Goal: Check status

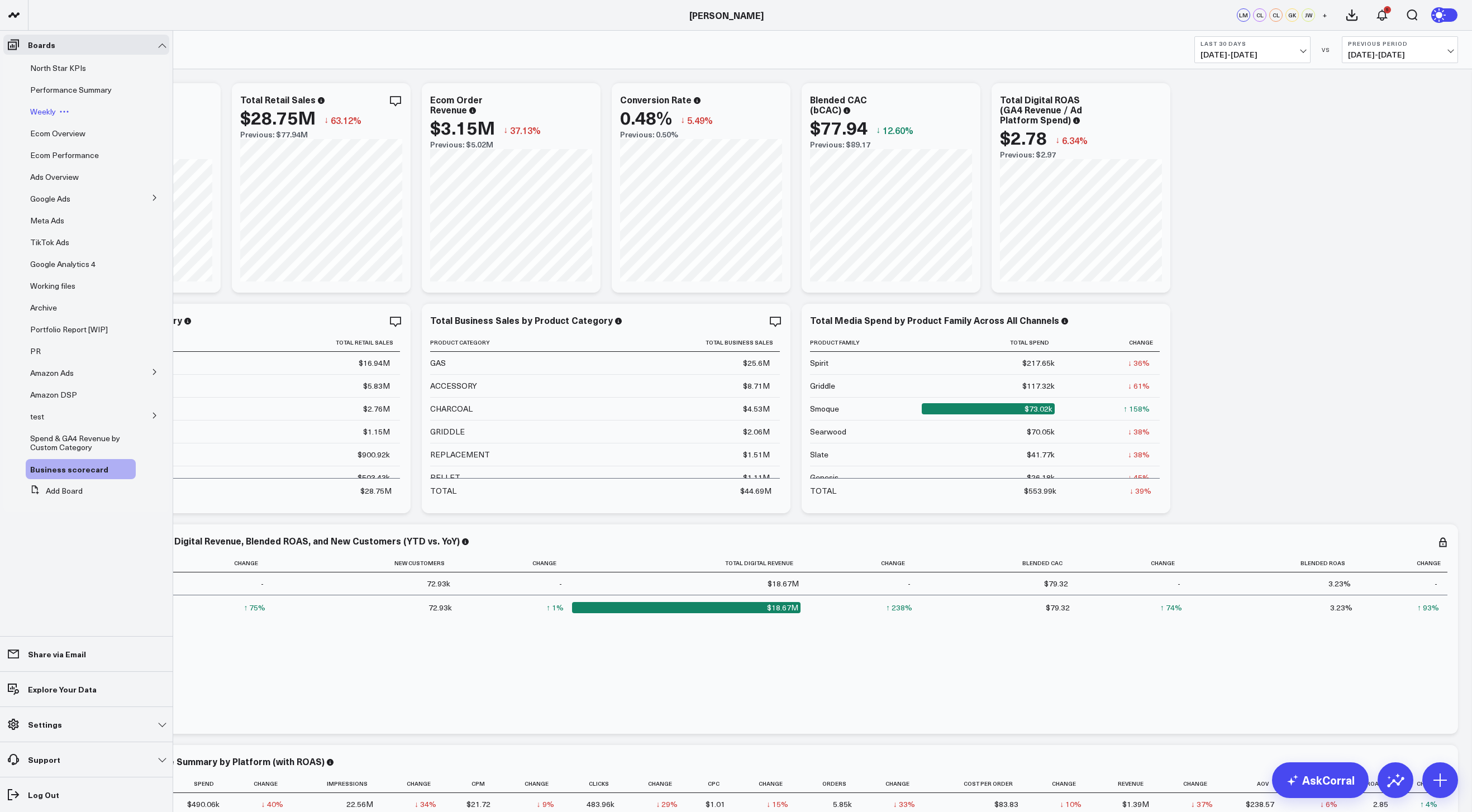
click at [49, 115] on span "Weekly" at bounding box center [43, 111] width 26 height 11
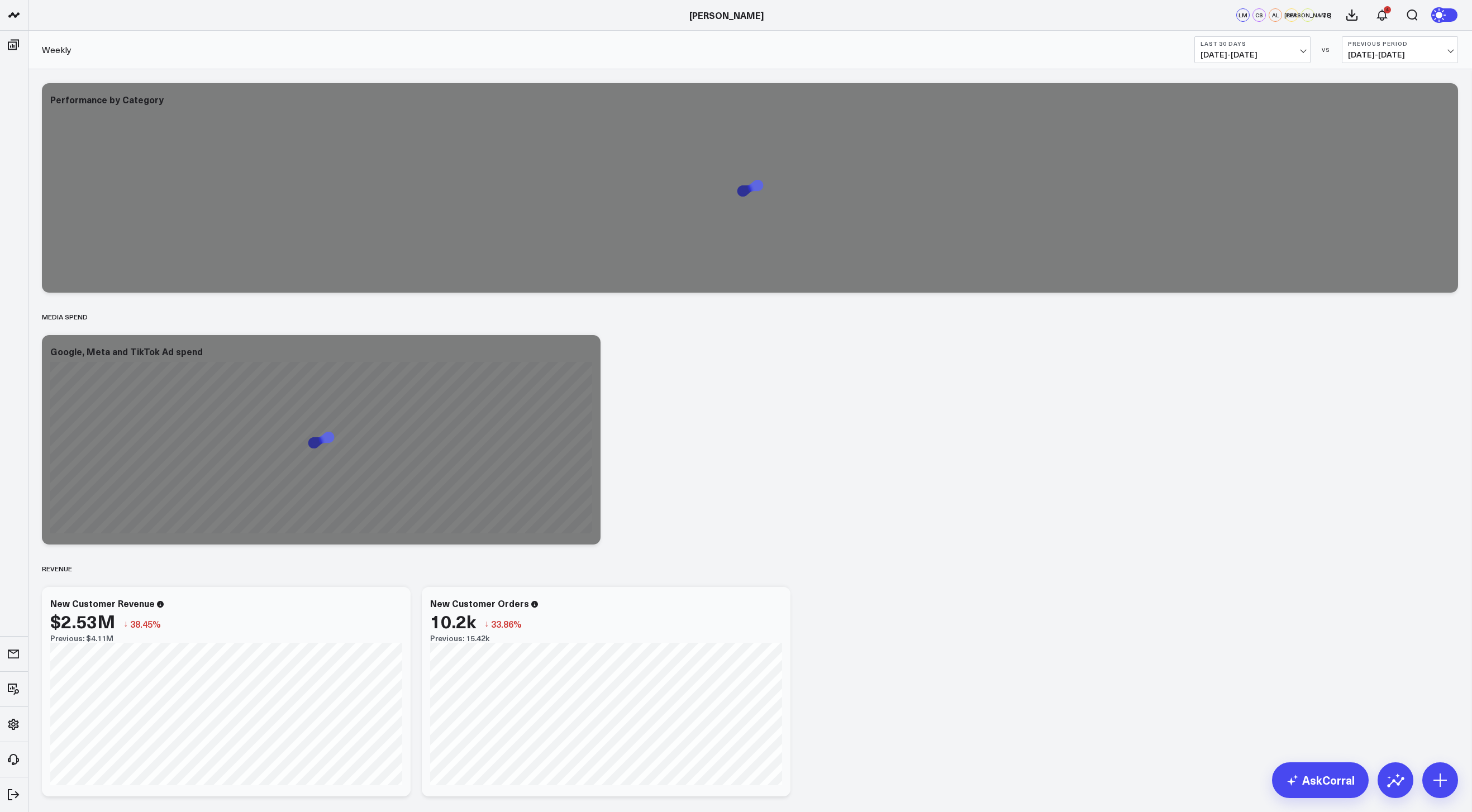
click at [1275, 50] on span "07/12/25 - 08/10/25" at bounding box center [1252, 55] width 104 height 9
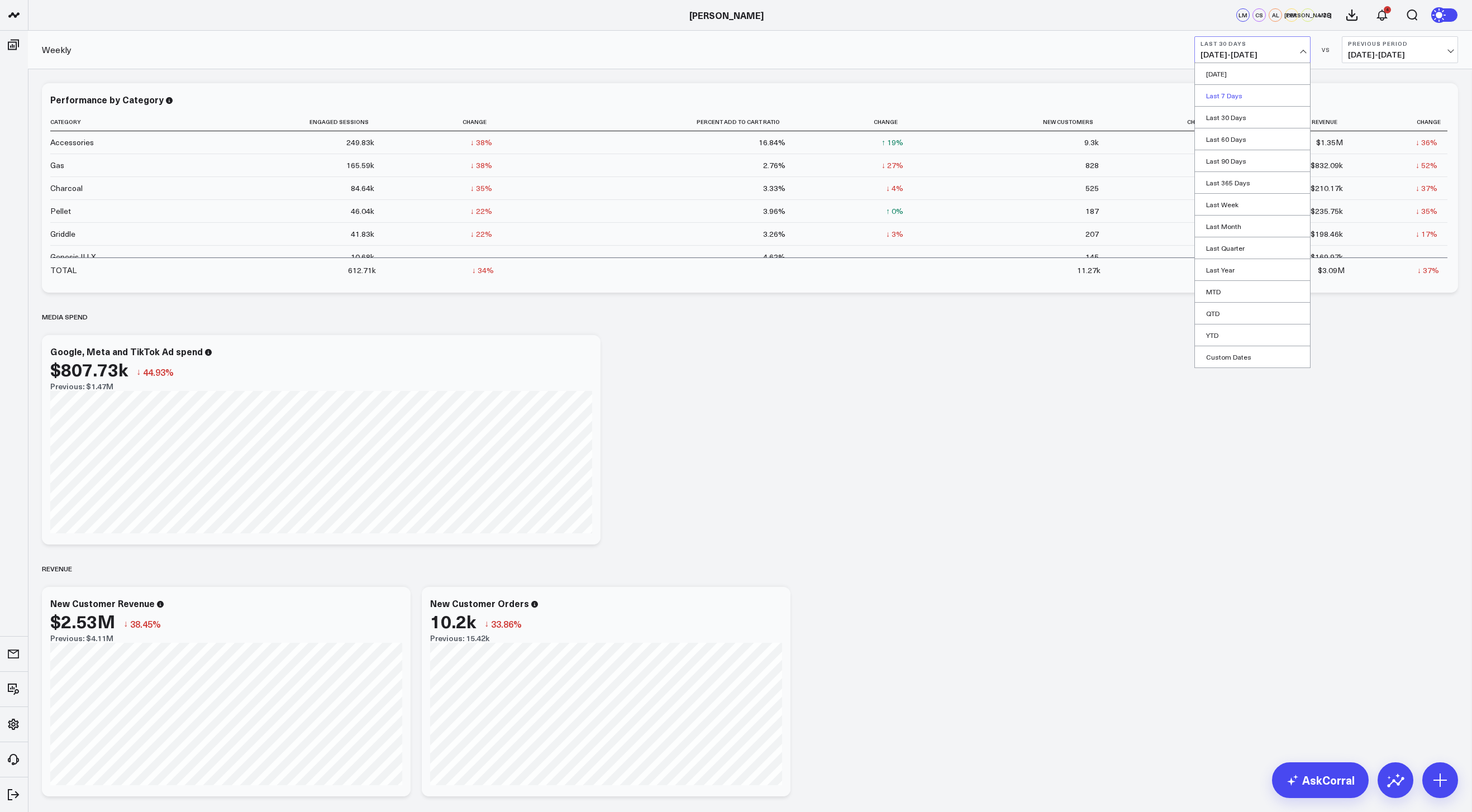
click at [1222, 97] on link "Last 7 Days" at bounding box center [1253, 96] width 115 height 21
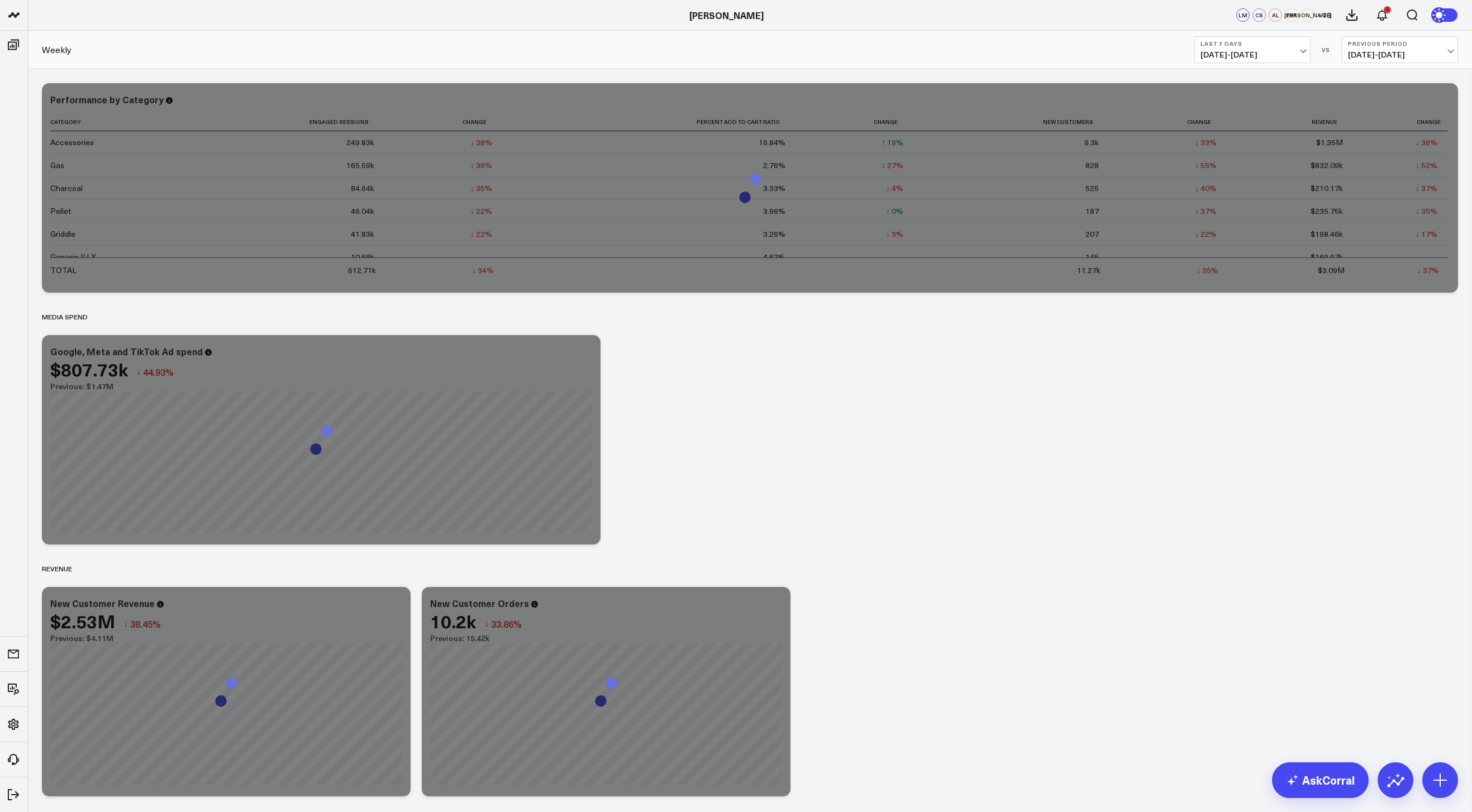
click at [1364, 53] on span "07/28/25 - 08/03/25" at bounding box center [1400, 55] width 104 height 9
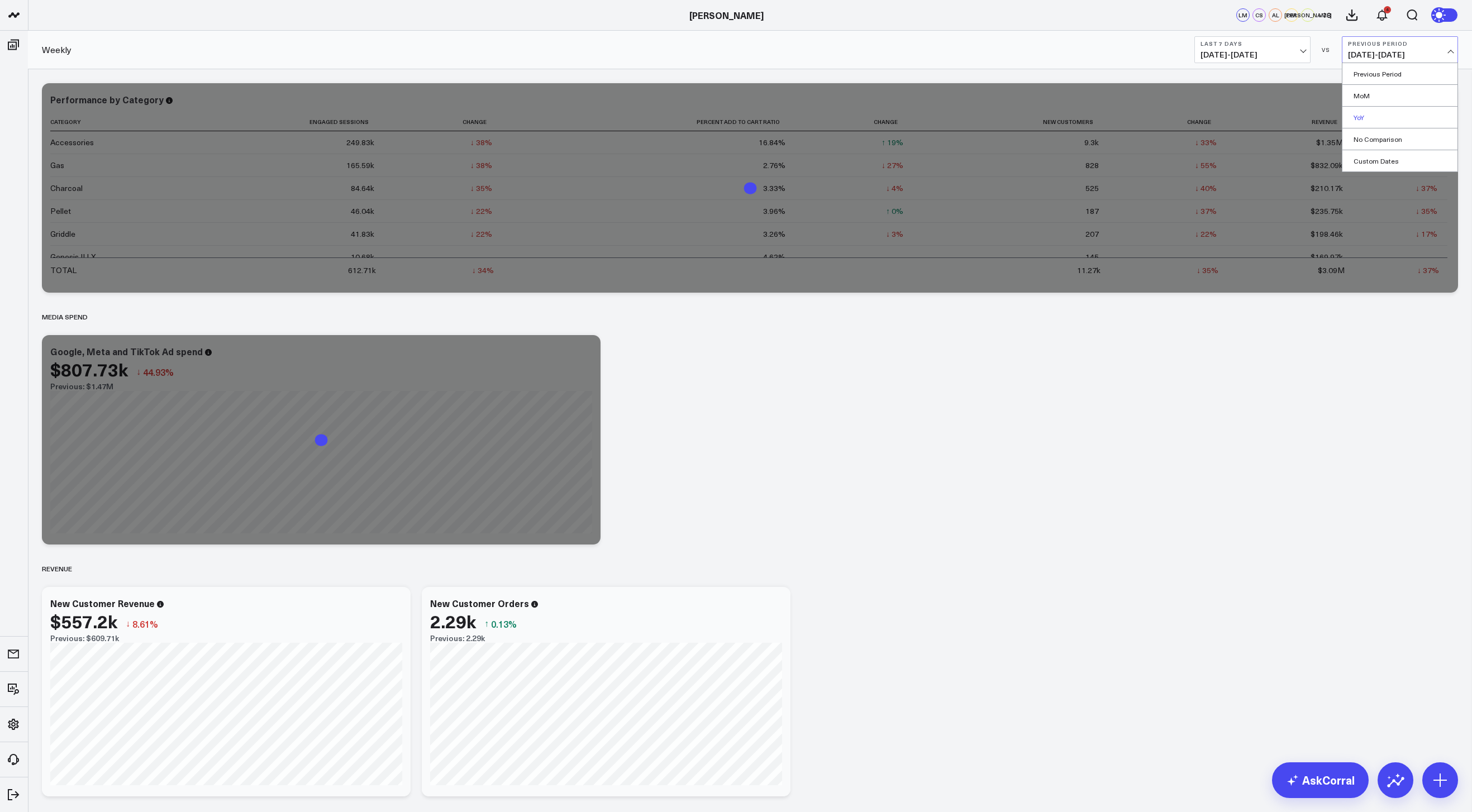
click at [1374, 114] on link "YoY" at bounding box center [1400, 118] width 115 height 21
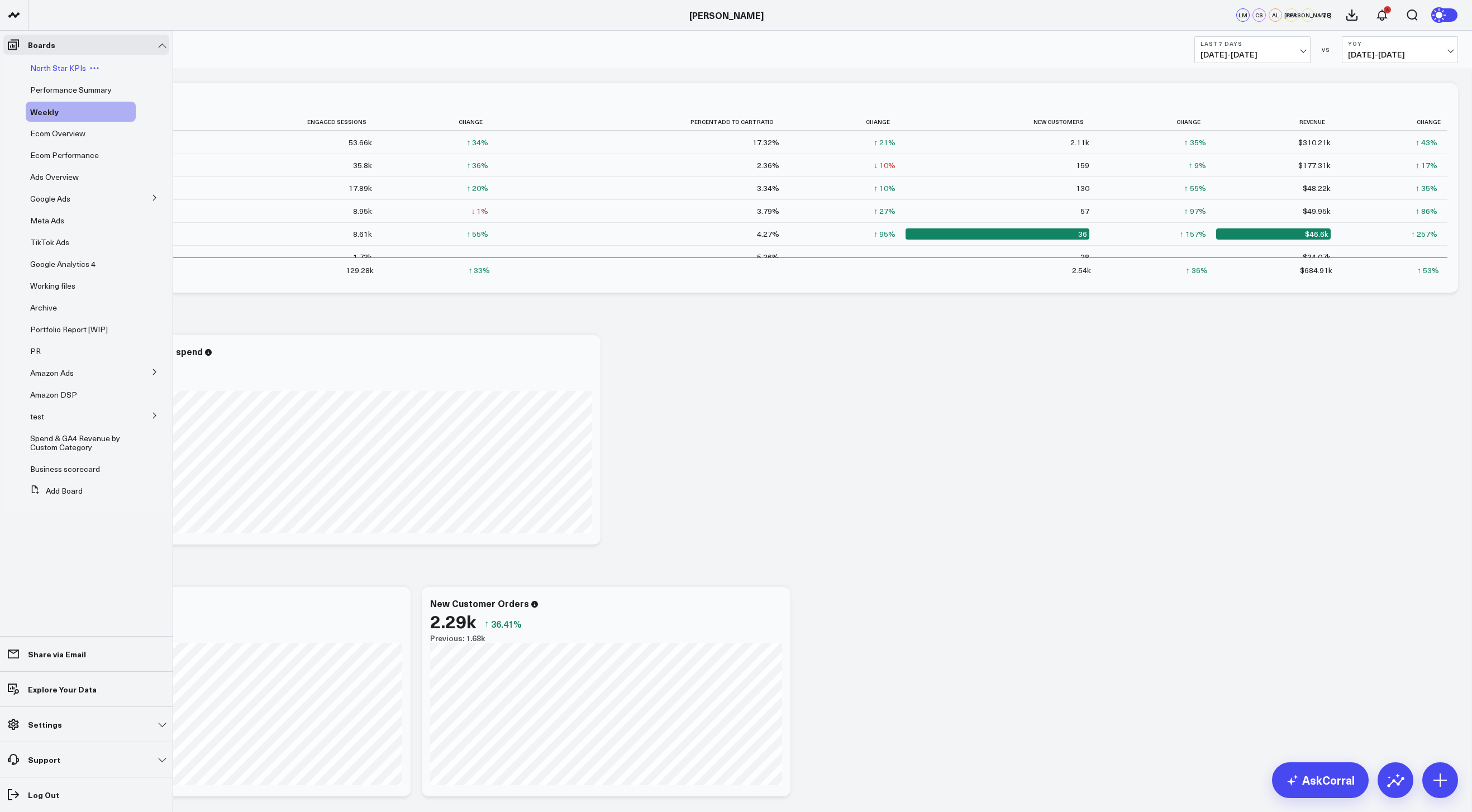
click at [53, 63] on span "North Star KPIs" at bounding box center [58, 68] width 56 height 11
